Goal: Browse casually

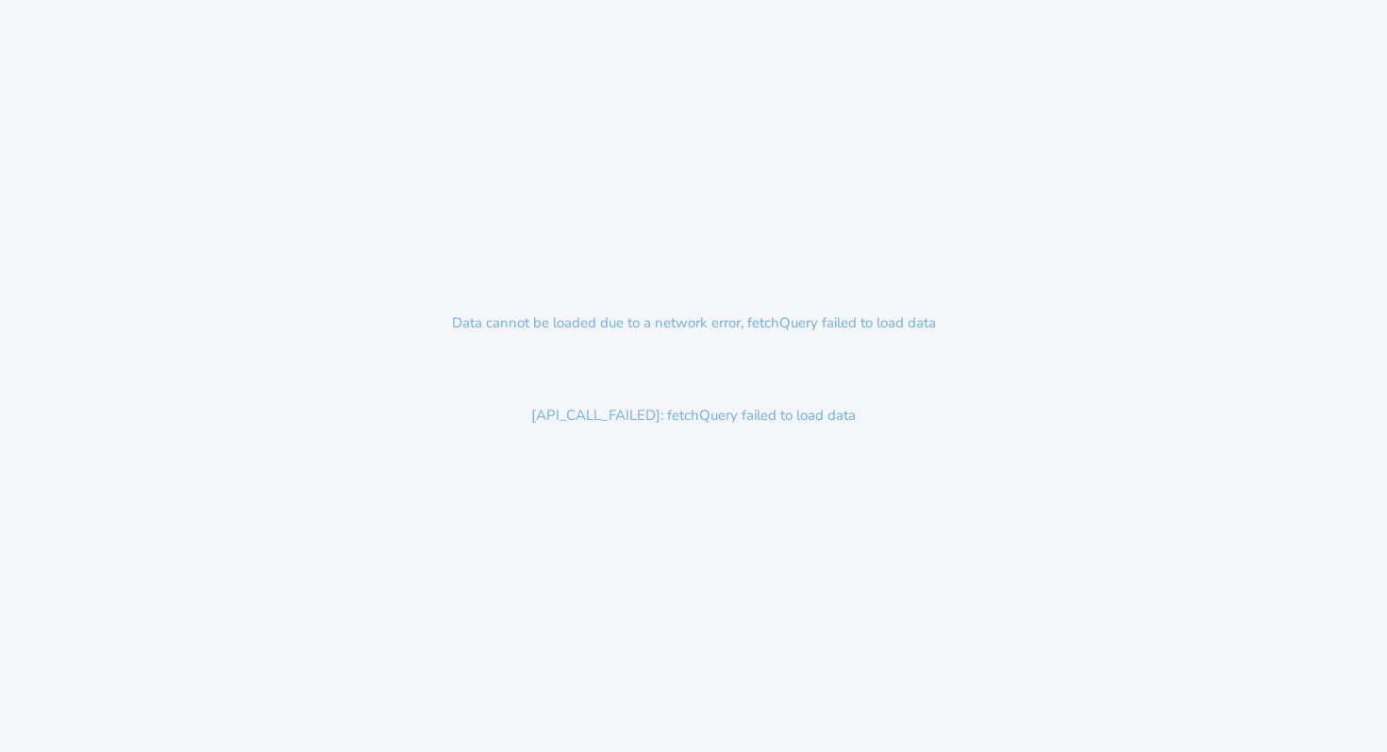
click at [1300, 169] on div "Data cannot be loaded due to a network error, fetchQuery failed to load data [A…" at bounding box center [693, 376] width 1387 height 752
